Goal: Check status: Check status

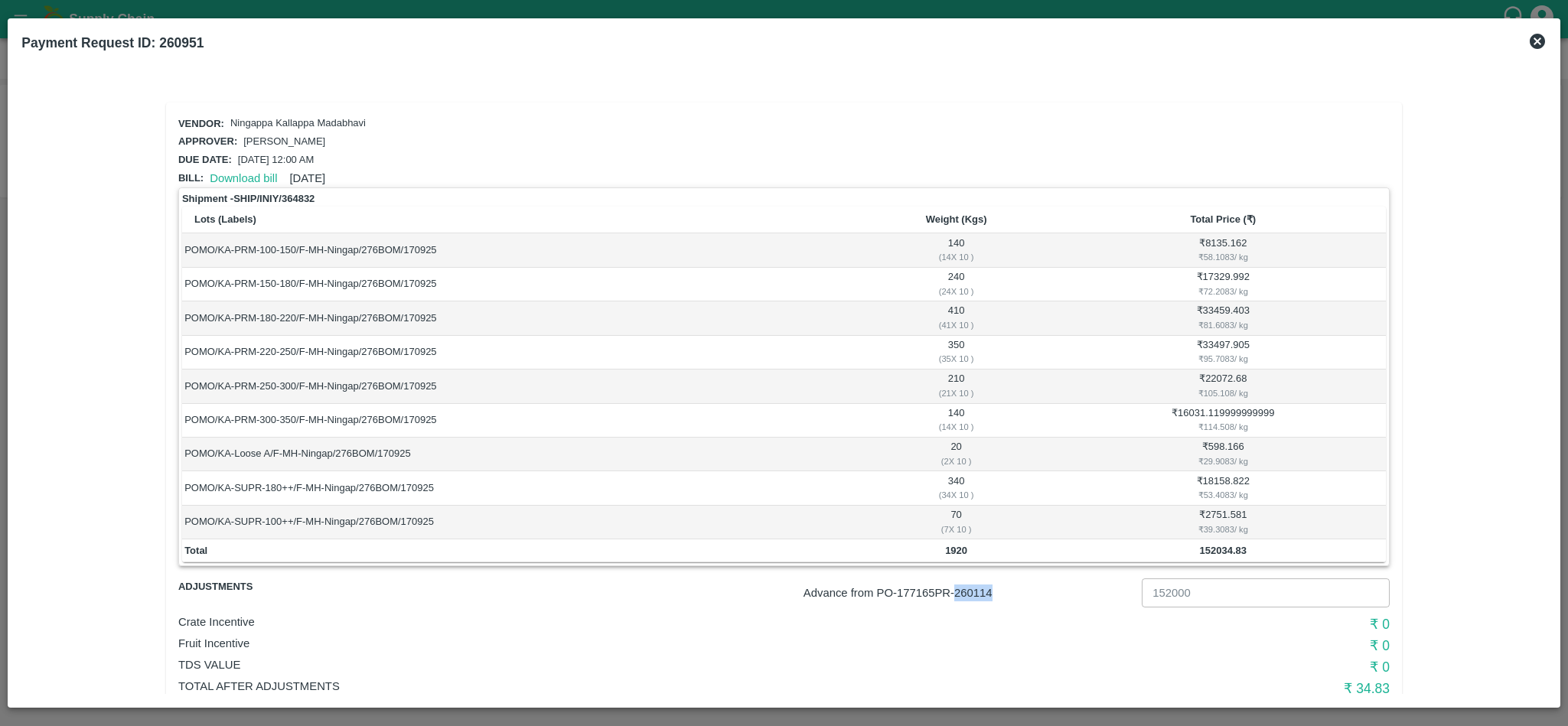
scroll to position [43, 0]
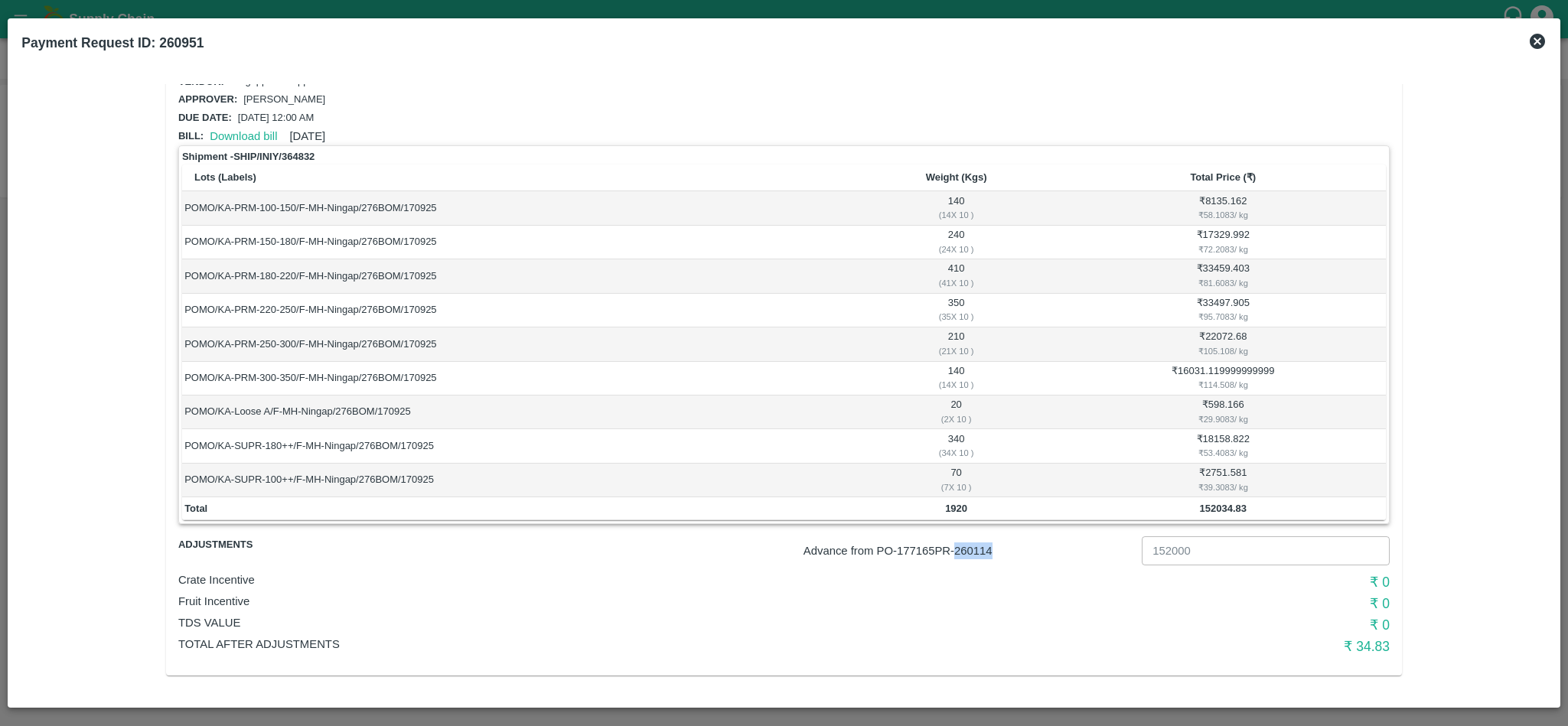
click at [1536, 37] on icon at bounding box center [1536, 41] width 15 height 15
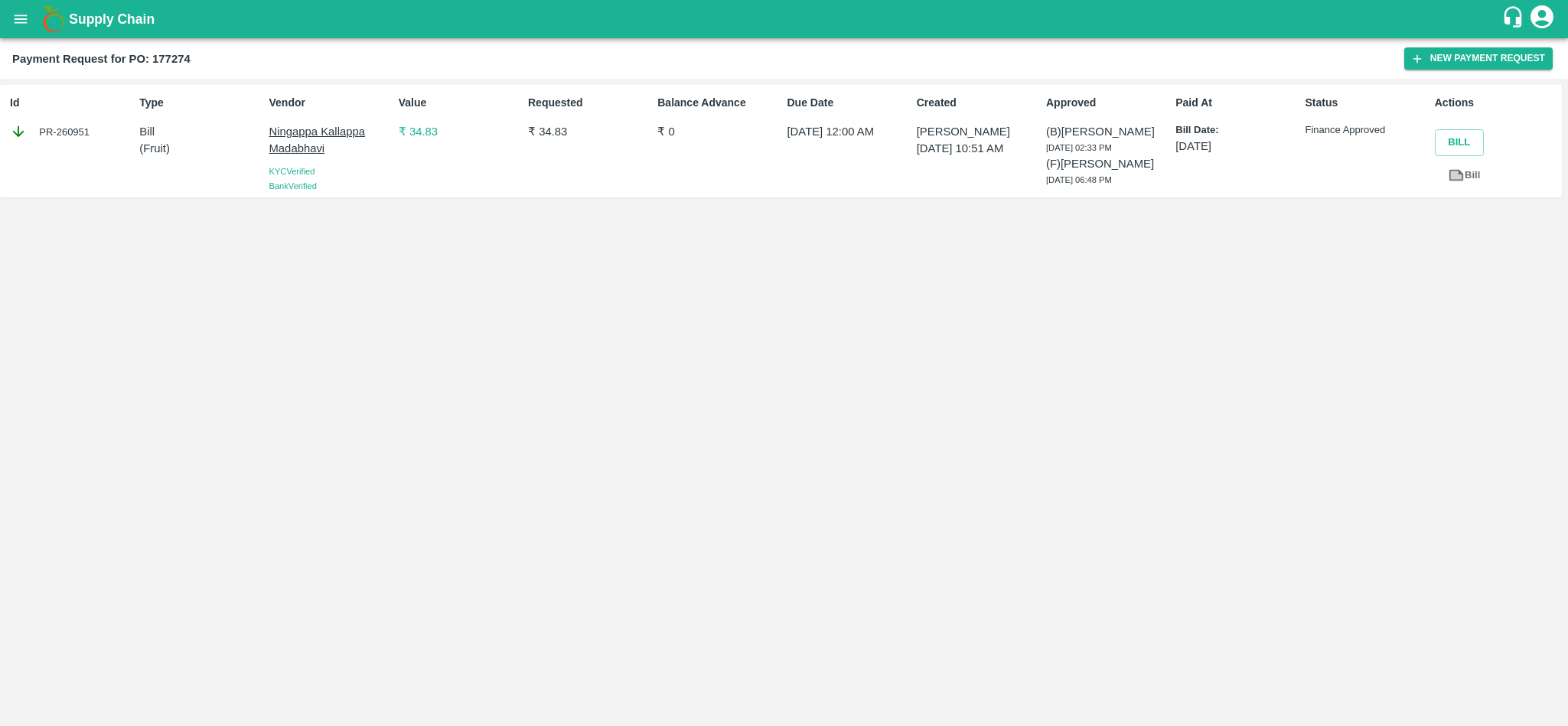
click at [19, 3] on button "open drawer" at bounding box center [20, 19] width 35 height 35
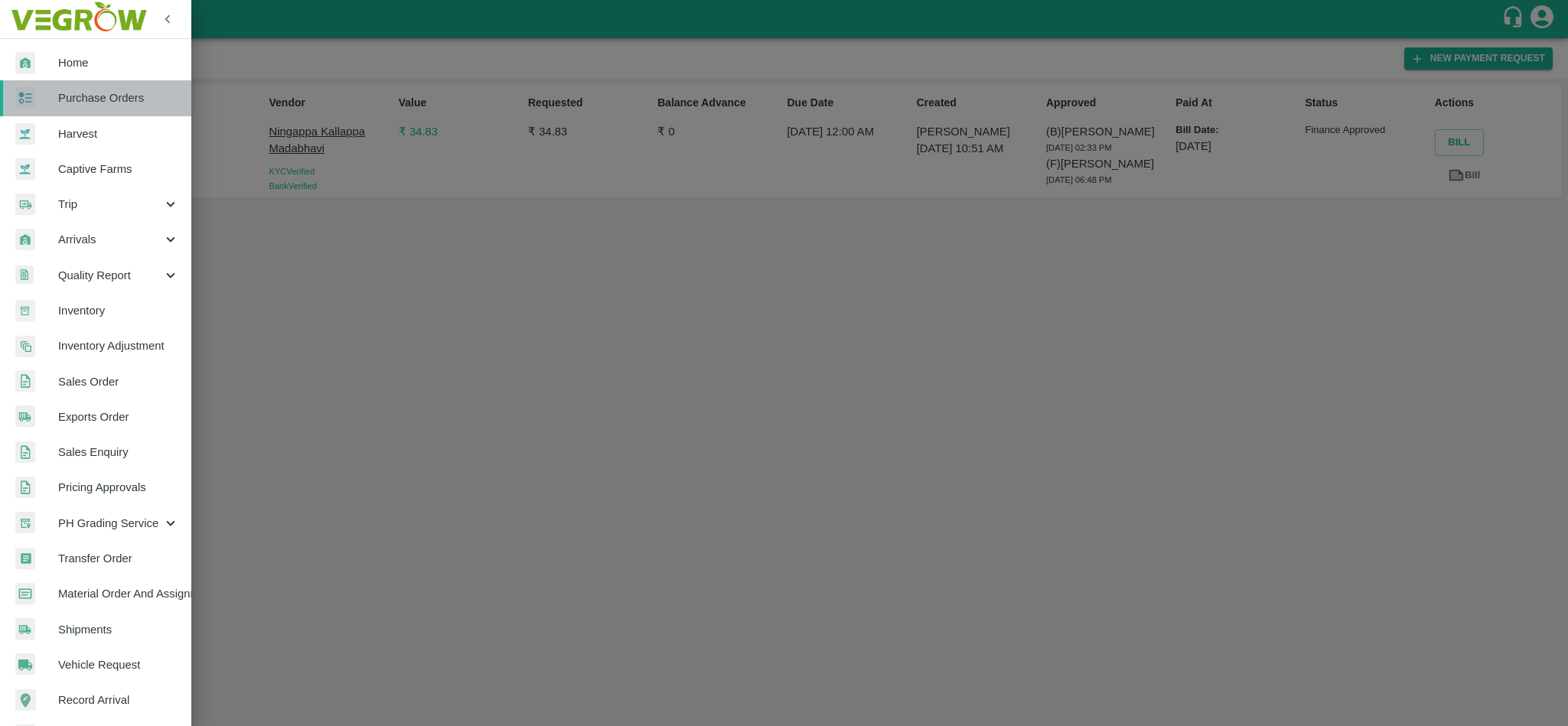
click at [136, 103] on span "Purchase Orders" at bounding box center [118, 97] width 121 height 17
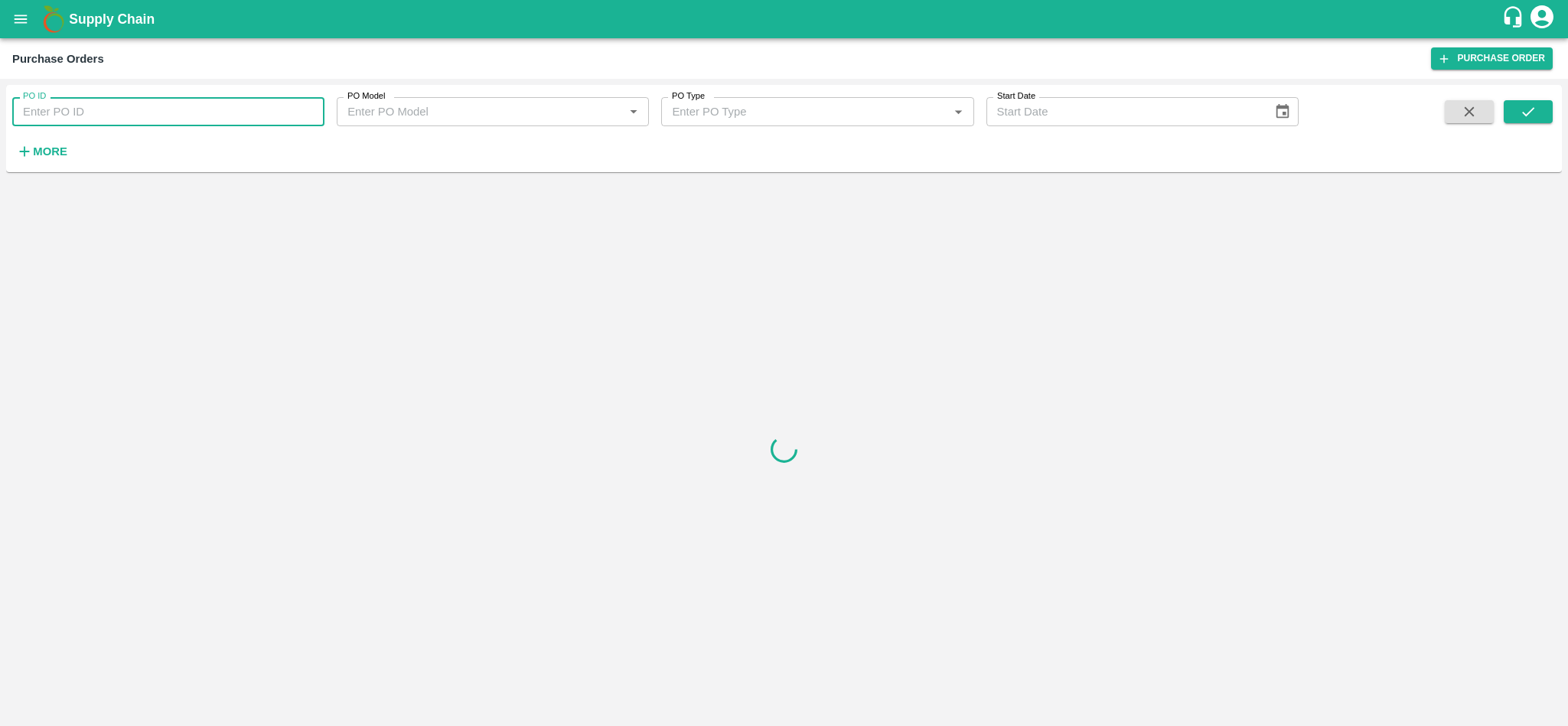
click at [126, 120] on input "PO ID" at bounding box center [168, 111] width 312 height 29
paste input "178002"
type input "178002"
click at [1534, 117] on icon "submit" at bounding box center [1527, 111] width 17 height 17
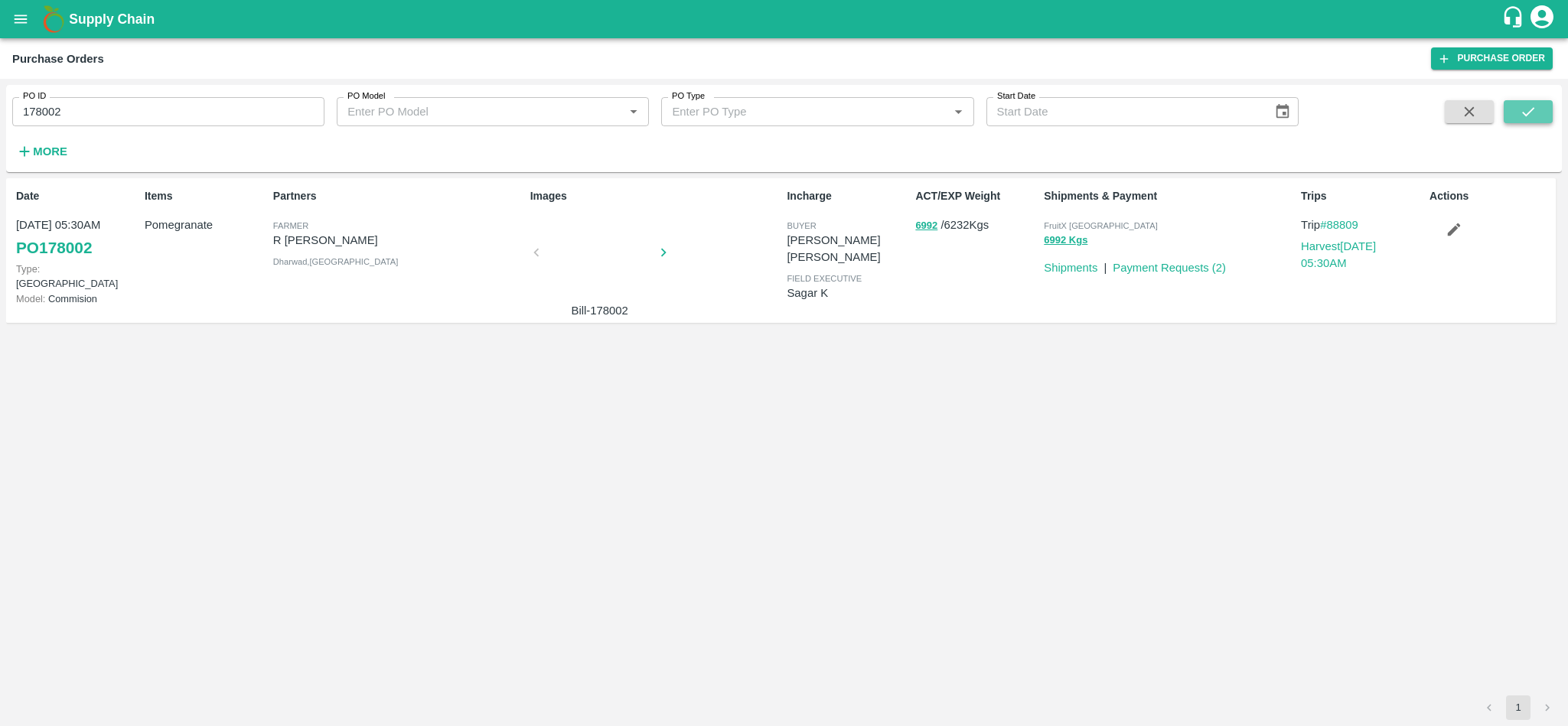
click at [1534, 117] on icon "submit" at bounding box center [1527, 111] width 17 height 17
